Goal: Task Accomplishment & Management: Complete application form

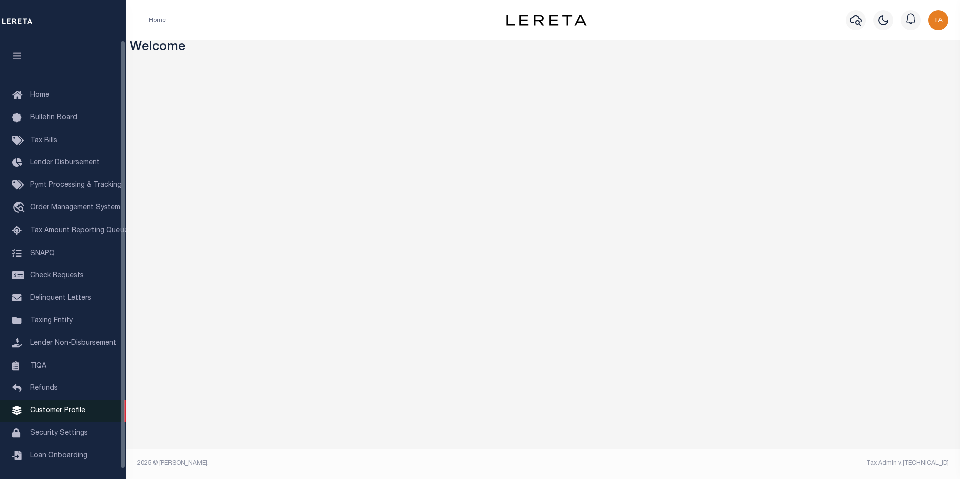
click at [58, 414] on span "Customer Profile" at bounding box center [57, 410] width 55 height 7
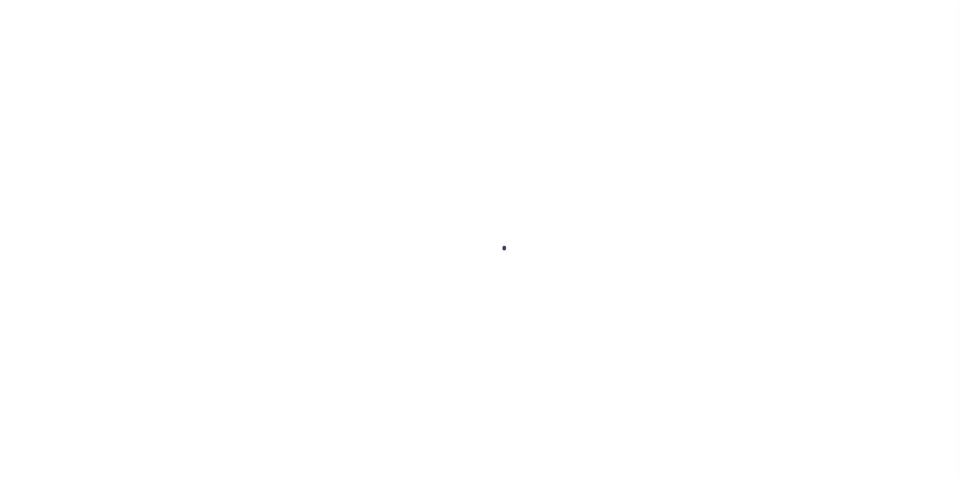
scroll to position [10, 0]
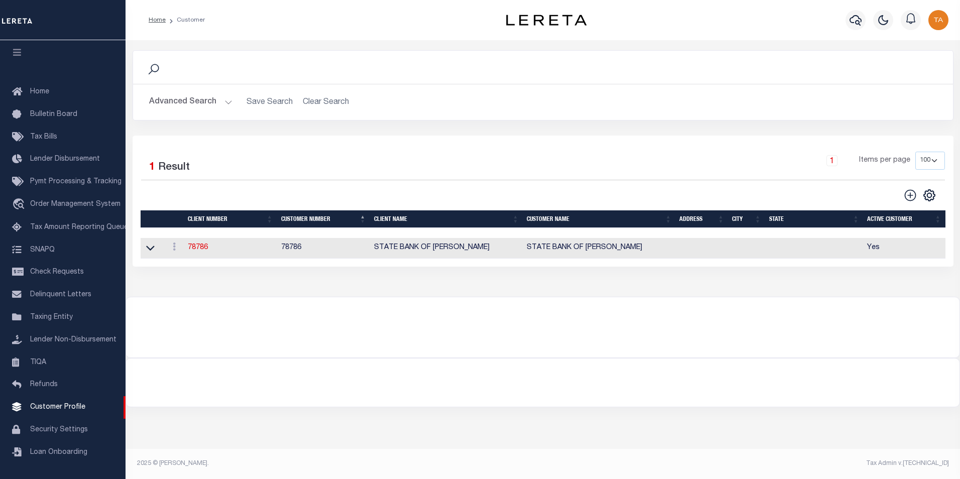
click at [221, 103] on button "Advanced Search" at bounding box center [190, 102] width 83 height 20
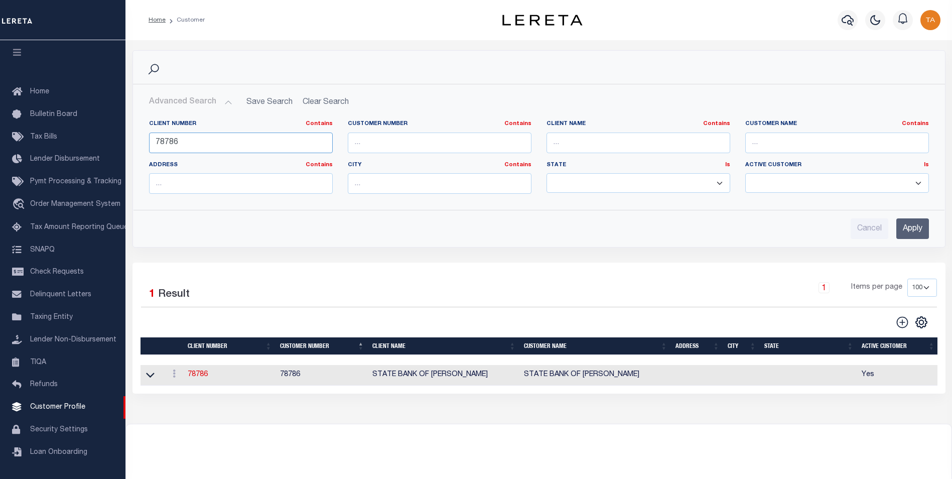
click at [209, 144] on input "78786" at bounding box center [241, 143] width 184 height 21
drag, startPoint x: 202, startPoint y: 143, endPoint x: 61, endPoint y: 123, distance: 142.4
click at [61, 123] on div "Home Customer Profile Sign out" at bounding box center [476, 273] width 952 height 546
paste input "49655"
type input "49655"
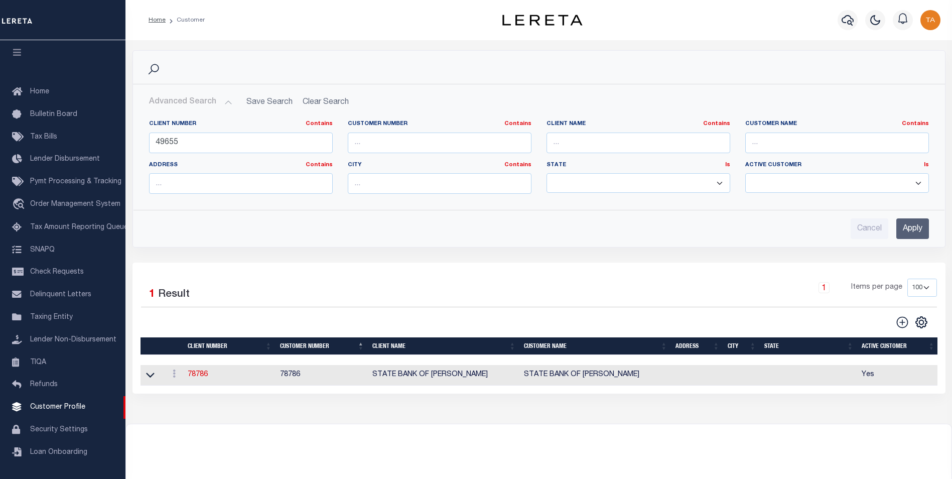
click at [902, 231] on input "Apply" at bounding box center [913, 228] width 33 height 21
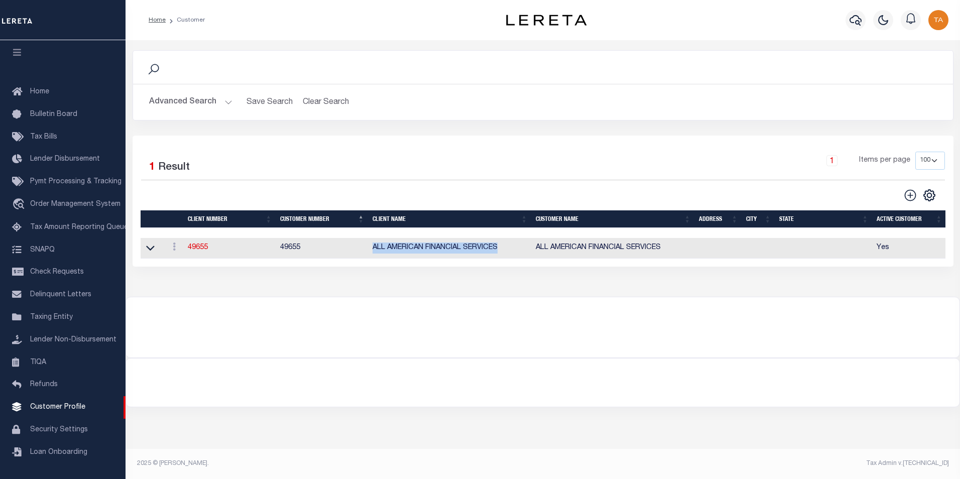
drag, startPoint x: 370, startPoint y: 250, endPoint x: 502, endPoint y: 250, distance: 131.5
click at [502, 250] on td "ALL AMERICAN FINANCIAL SERVICES" at bounding box center [449, 248] width 163 height 21
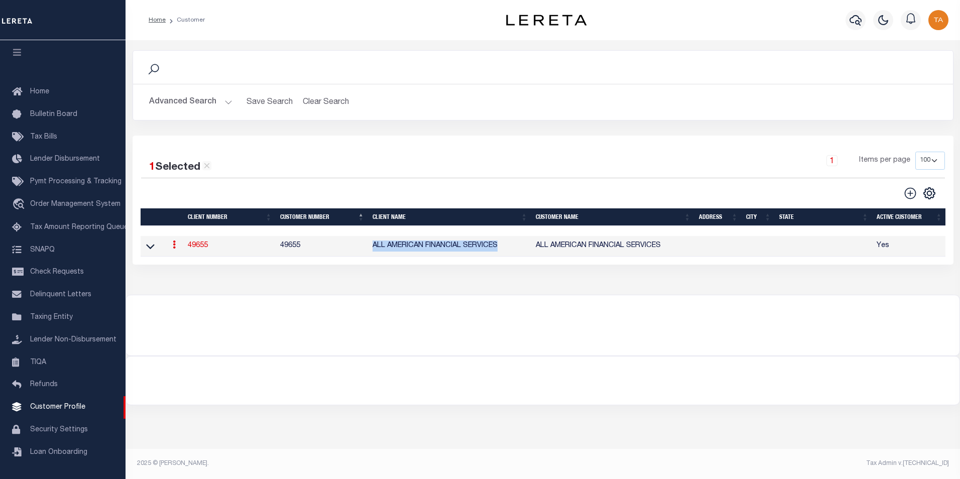
copy td "ALL AMERICAN FINANCIAL SERVICES"
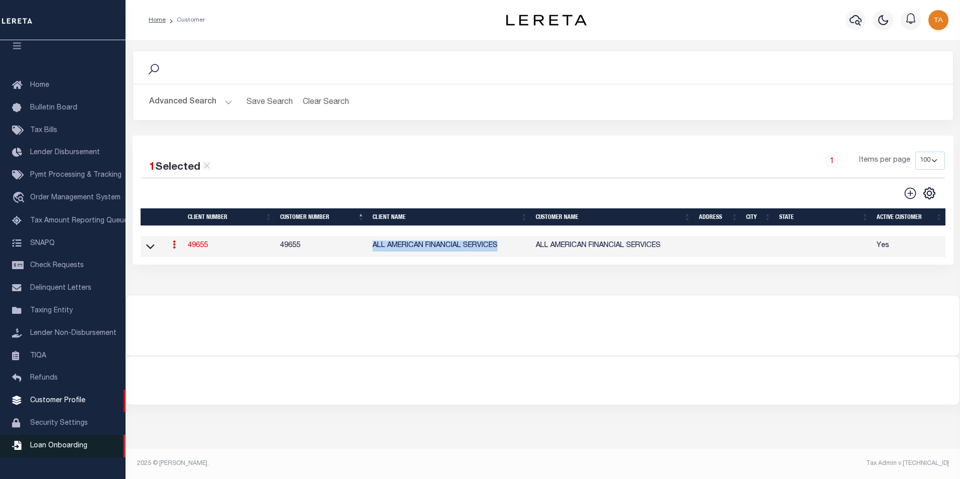
click at [72, 449] on span "Loan Onboarding" at bounding box center [58, 445] width 57 height 7
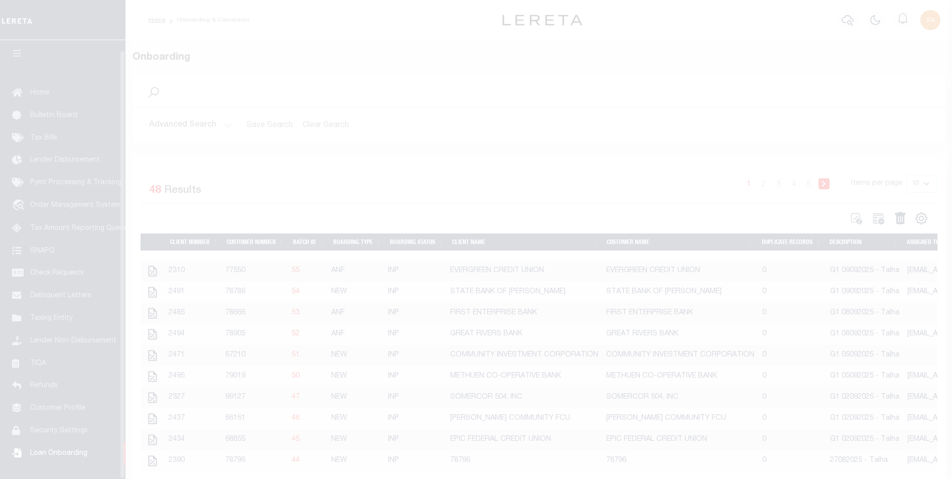
scroll to position [10, 0]
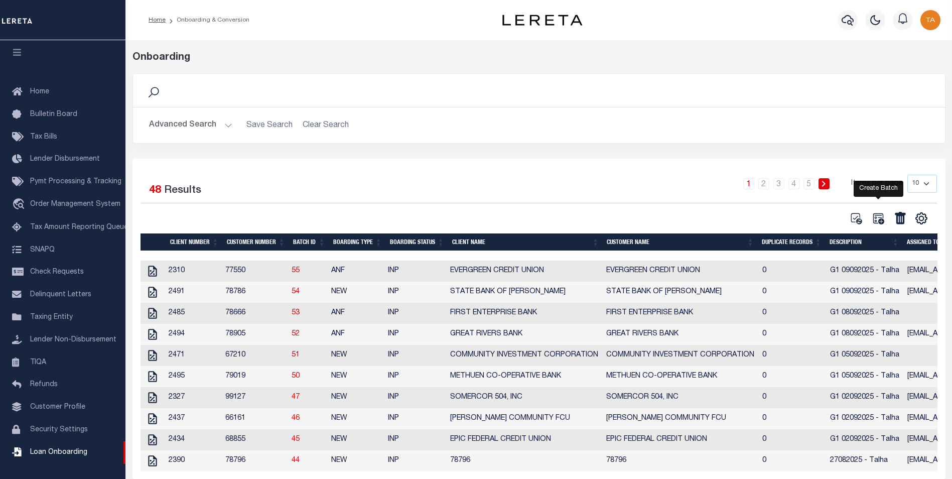
click at [879, 220] on icon at bounding box center [878, 218] width 13 height 13
select select
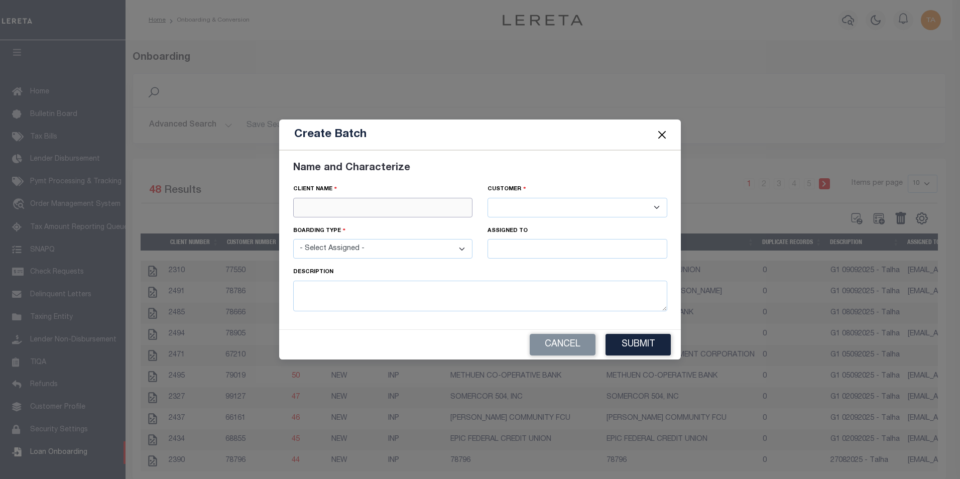
click at [335, 206] on input "text" at bounding box center [383, 208] width 180 height 20
paste input "ALL AMERICAN FINANCIAL SERVICES"
click at [377, 226] on div "ALL AMERICAN FINANCIAL SERVICES" at bounding box center [383, 225] width 179 height 16
type input "ALL AMERICAN FINANCIAL SERVICES"
click at [368, 256] on select "- Select Assigned - NEW - New Loan REF - Refinance Loan CWF - Conversion with F…" at bounding box center [383, 249] width 180 height 20
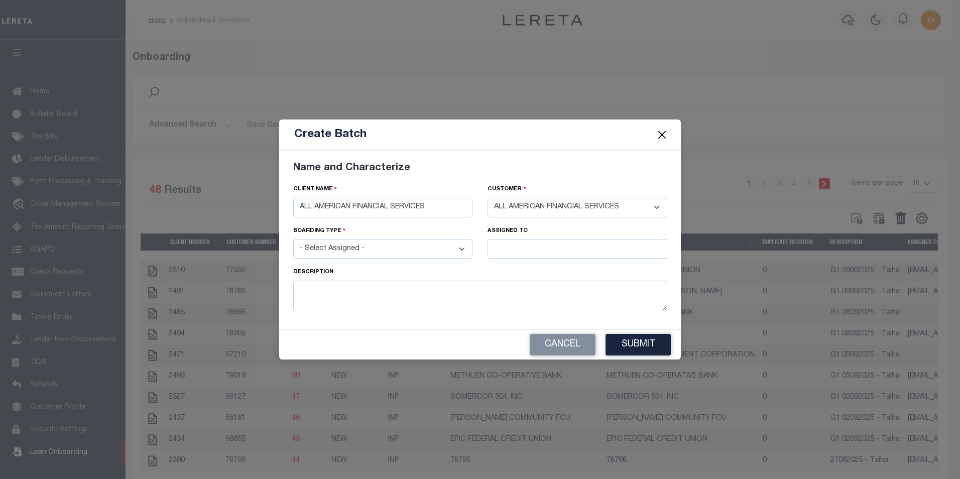
select select "NEW"
click at [293, 239] on select "- Select Assigned - NEW - New Loan REF - Refinance Loan CWF - Conversion with F…" at bounding box center [383, 249] width 180 height 20
click at [508, 252] on input "text" at bounding box center [577, 249] width 180 height 20
type input "[PERSON_NAME]"
click at [528, 269] on div "[PERSON_NAME]" at bounding box center [577, 268] width 179 height 16
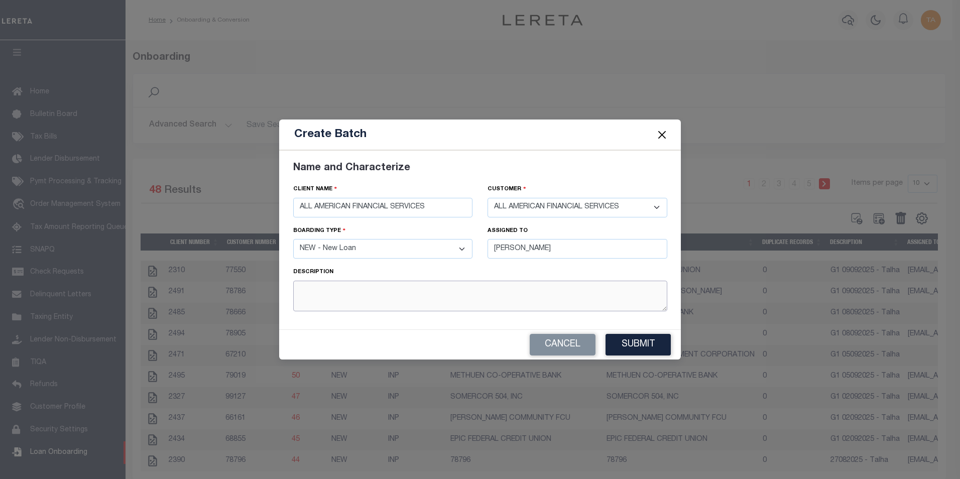
click at [426, 292] on textarea at bounding box center [480, 296] width 374 height 31
type textarea "G1 10092025 - Talha"
click at [620, 340] on button "Submit" at bounding box center [637, 345] width 65 height 22
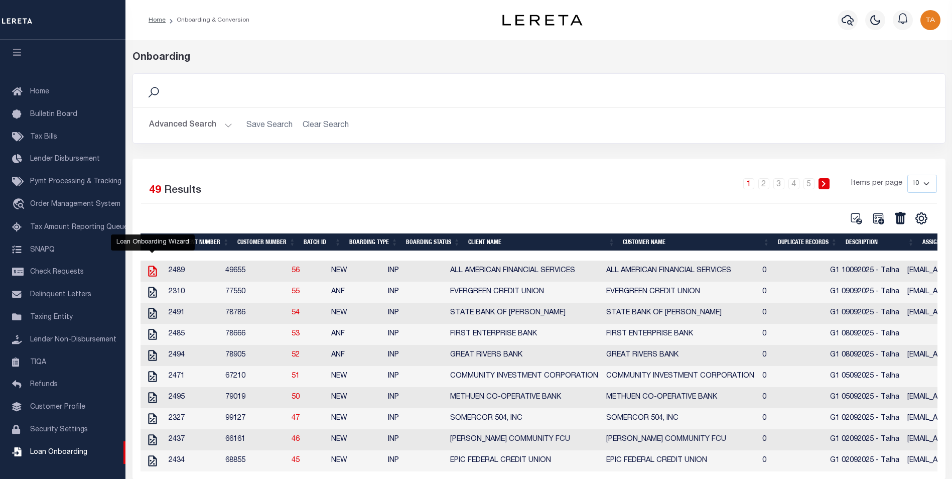
click at [153, 272] on icon at bounding box center [152, 271] width 13 height 13
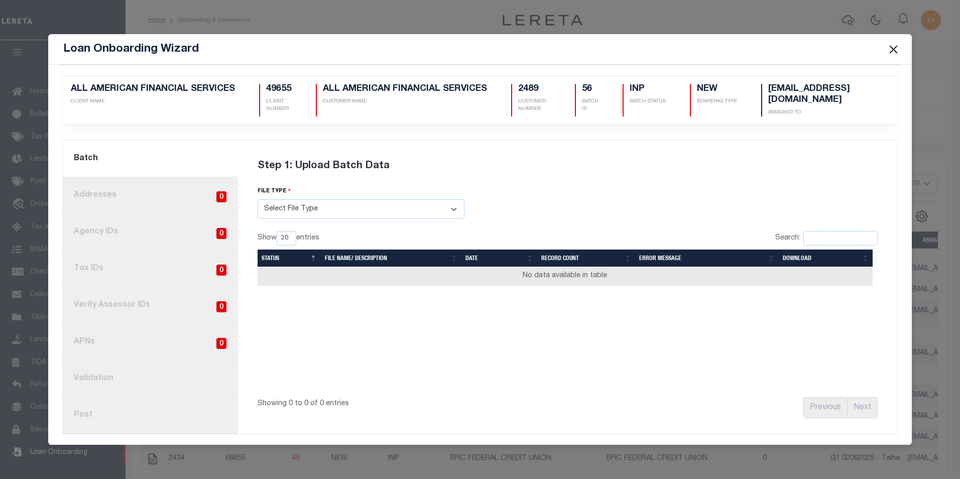
click at [320, 209] on select "Select File Type Lereta Lereta Conversion Zip" at bounding box center [361, 209] width 207 height 20
select select "LERETA"
click at [258, 199] on select "Select File Type Lereta Lereta Conversion Zip" at bounding box center [361, 209] width 207 height 20
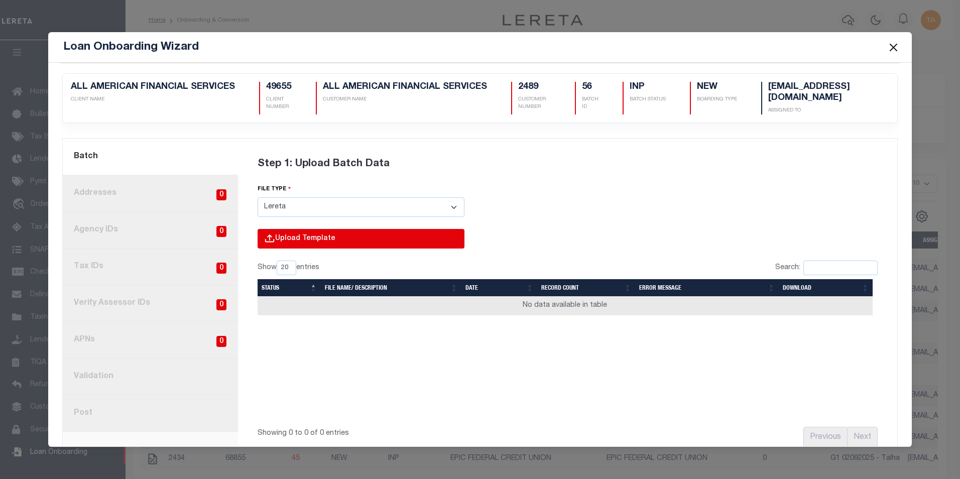
click at [278, 238] on input "file" at bounding box center [225, 249] width 478 height 41
type input "C:\fakepath\Lender-49655-Lien.csv"
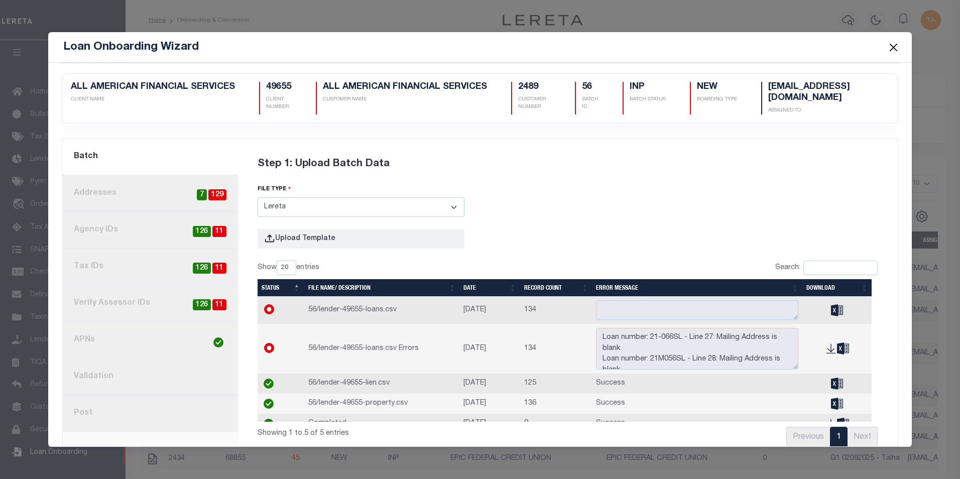
click at [147, 189] on link "2. Addresses 129 7" at bounding box center [150, 193] width 175 height 37
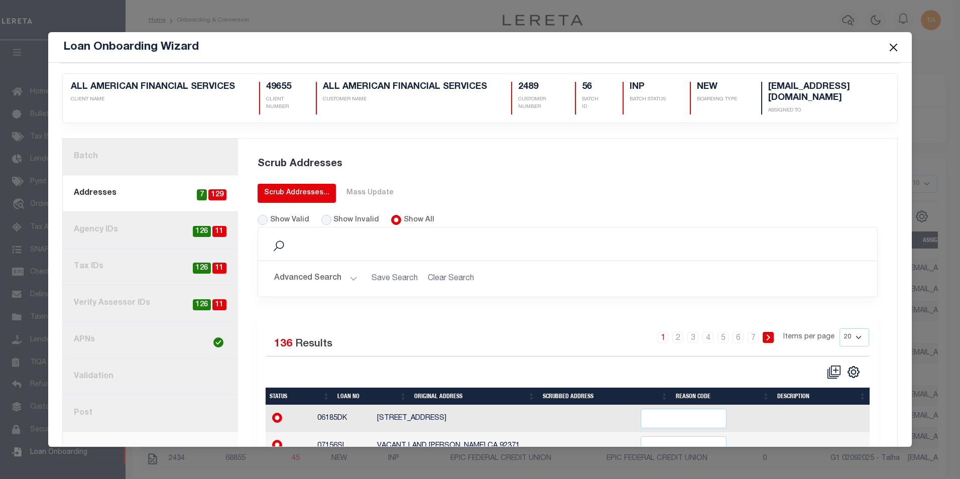
click at [286, 188] on div "Scrub Addresses..." at bounding box center [296, 193] width 65 height 11
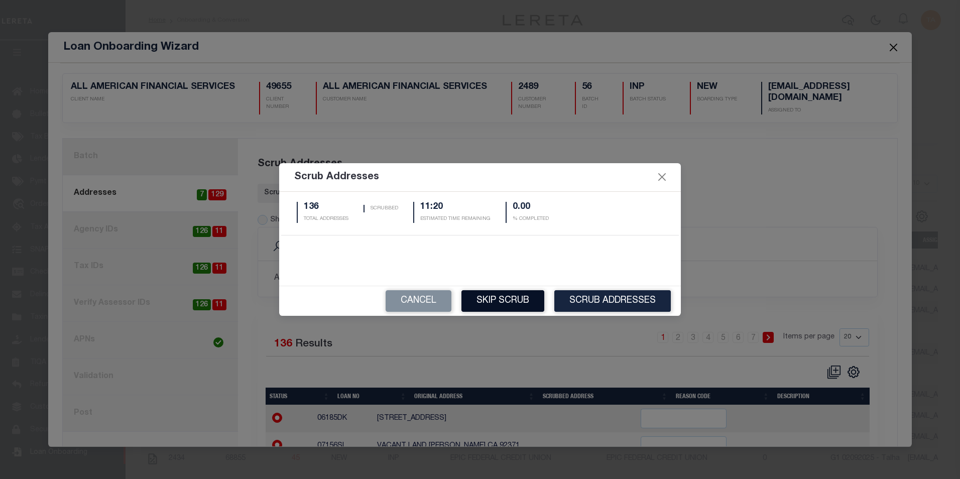
click at [514, 305] on button "Skip Scrub" at bounding box center [502, 301] width 83 height 22
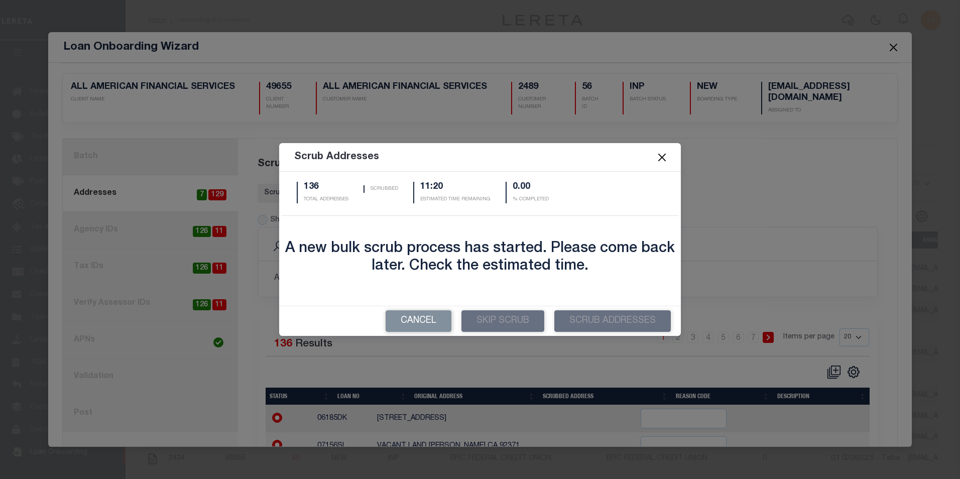
click at [663, 159] on button "Close" at bounding box center [662, 157] width 13 height 13
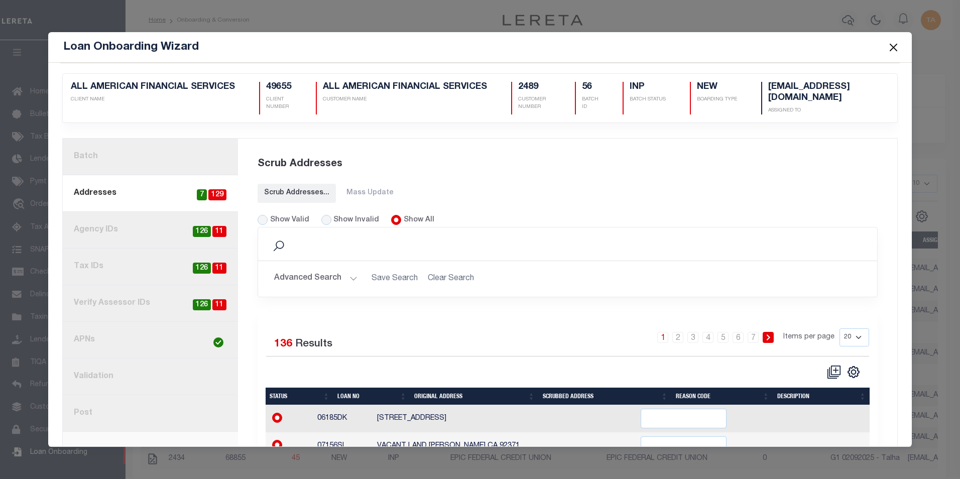
click at [895, 49] on button "Close" at bounding box center [893, 47] width 13 height 13
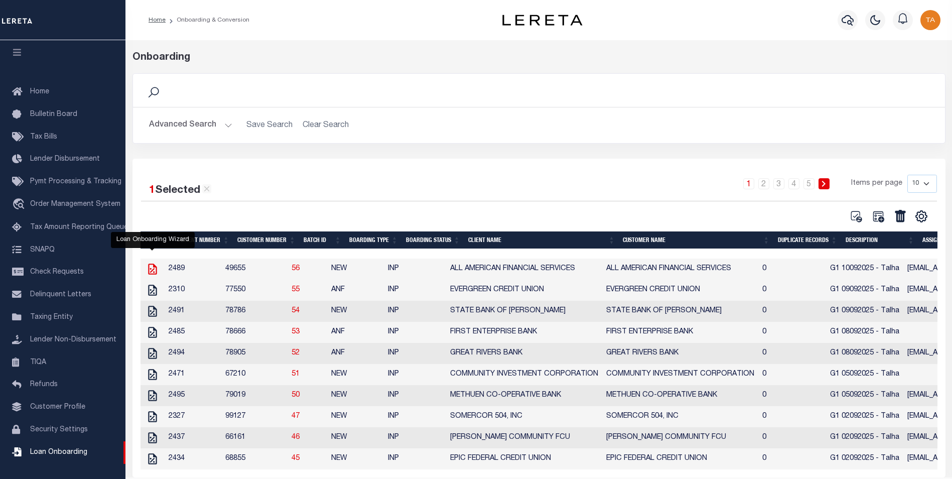
click at [154, 270] on icon at bounding box center [152, 269] width 13 height 13
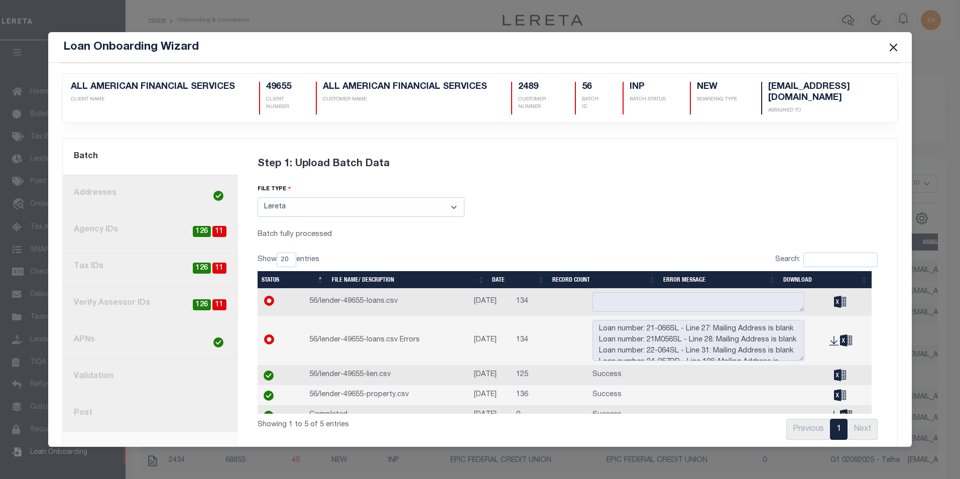
click at [96, 403] on link "8. Post" at bounding box center [150, 413] width 175 height 37
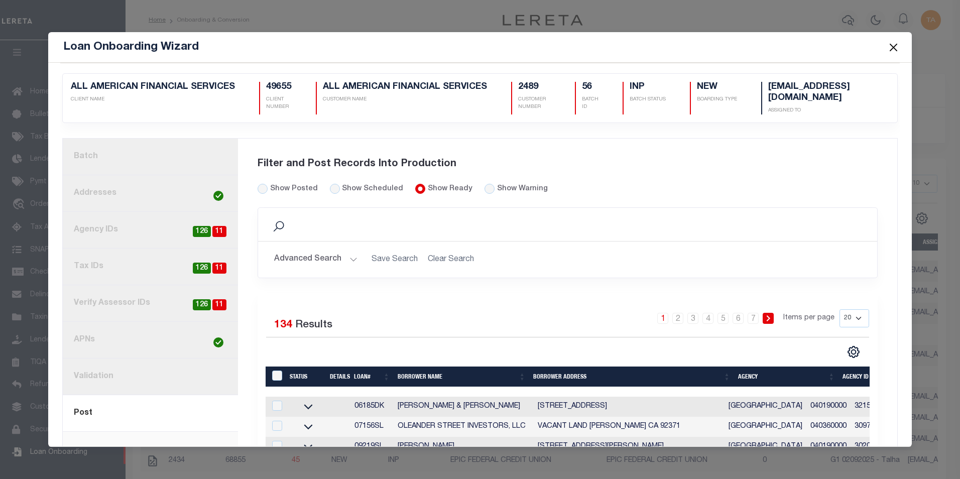
click at [276, 397] on td at bounding box center [276, 407] width 21 height 20
checkbox input "true"
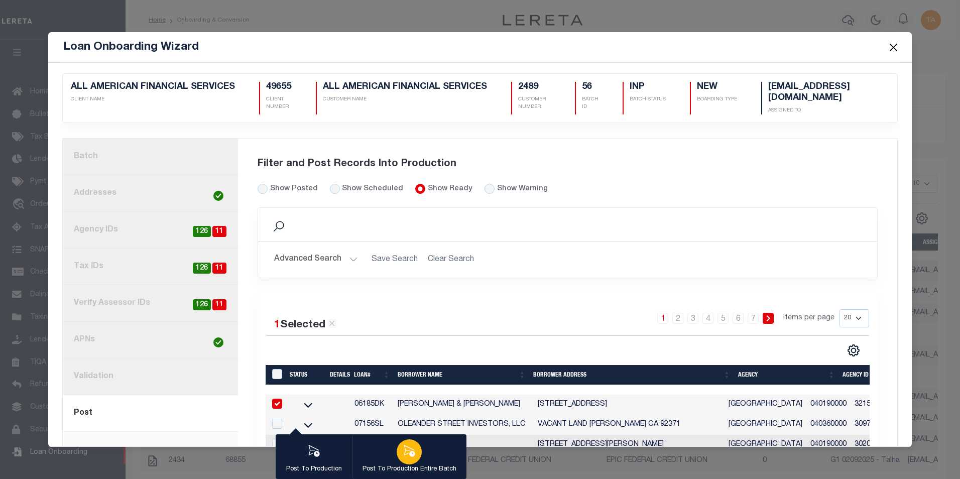
click at [405, 451] on icon "button" at bounding box center [409, 451] width 11 height 12
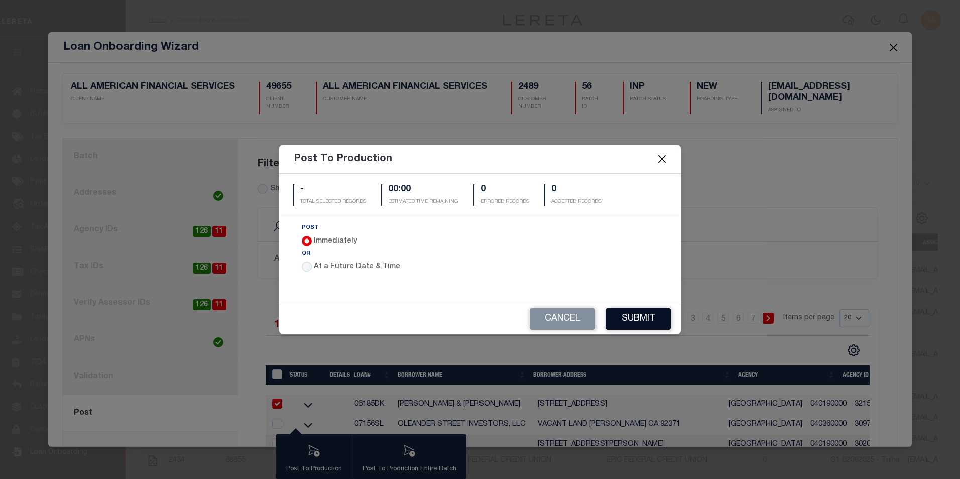
click at [628, 318] on button "Submit" at bounding box center [637, 319] width 65 height 22
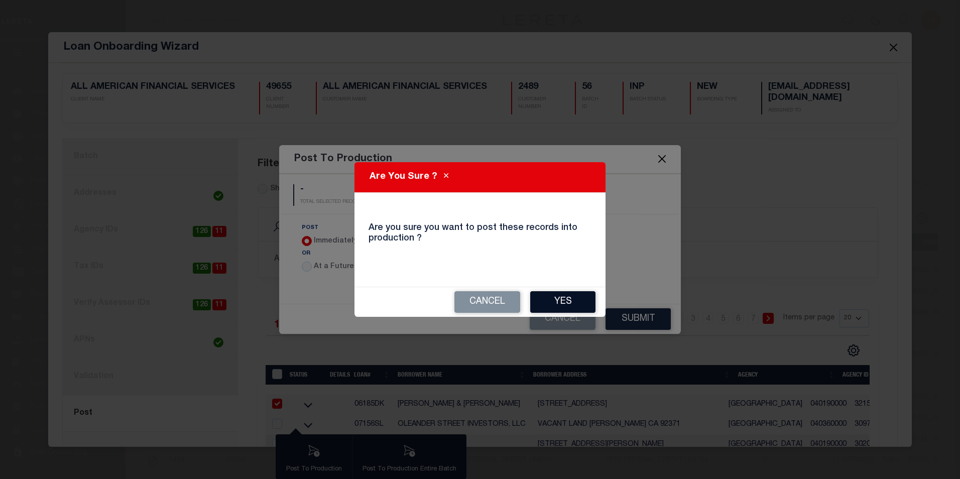
click at [572, 307] on button "Yes" at bounding box center [562, 302] width 65 height 22
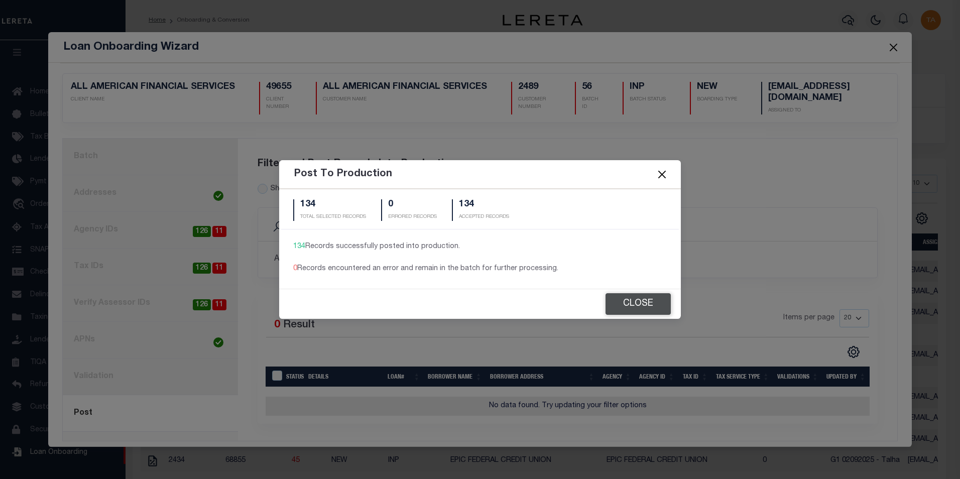
click at [643, 305] on button "Close" at bounding box center [637, 304] width 65 height 22
